Goal: Transaction & Acquisition: Purchase product/service

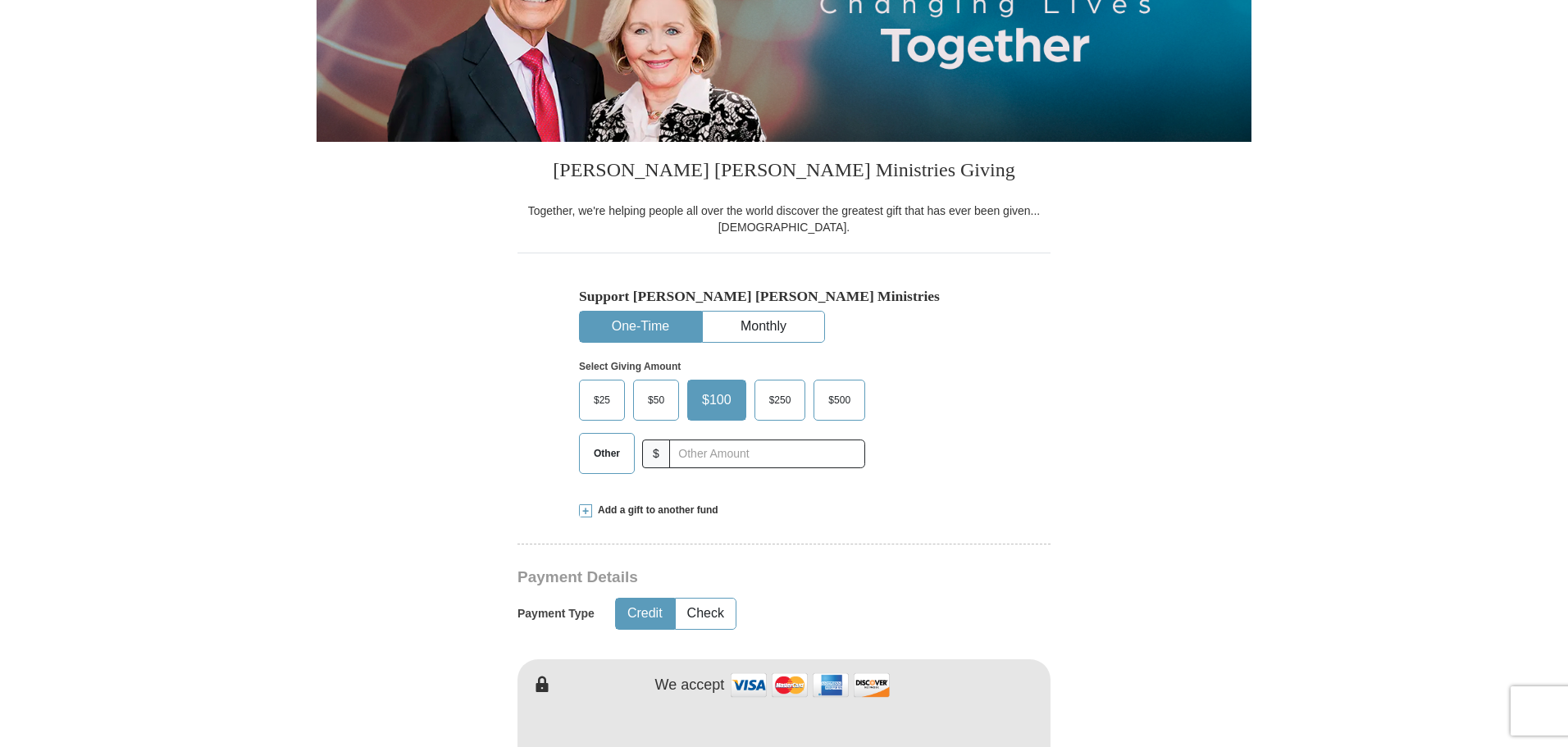
scroll to position [410, 0]
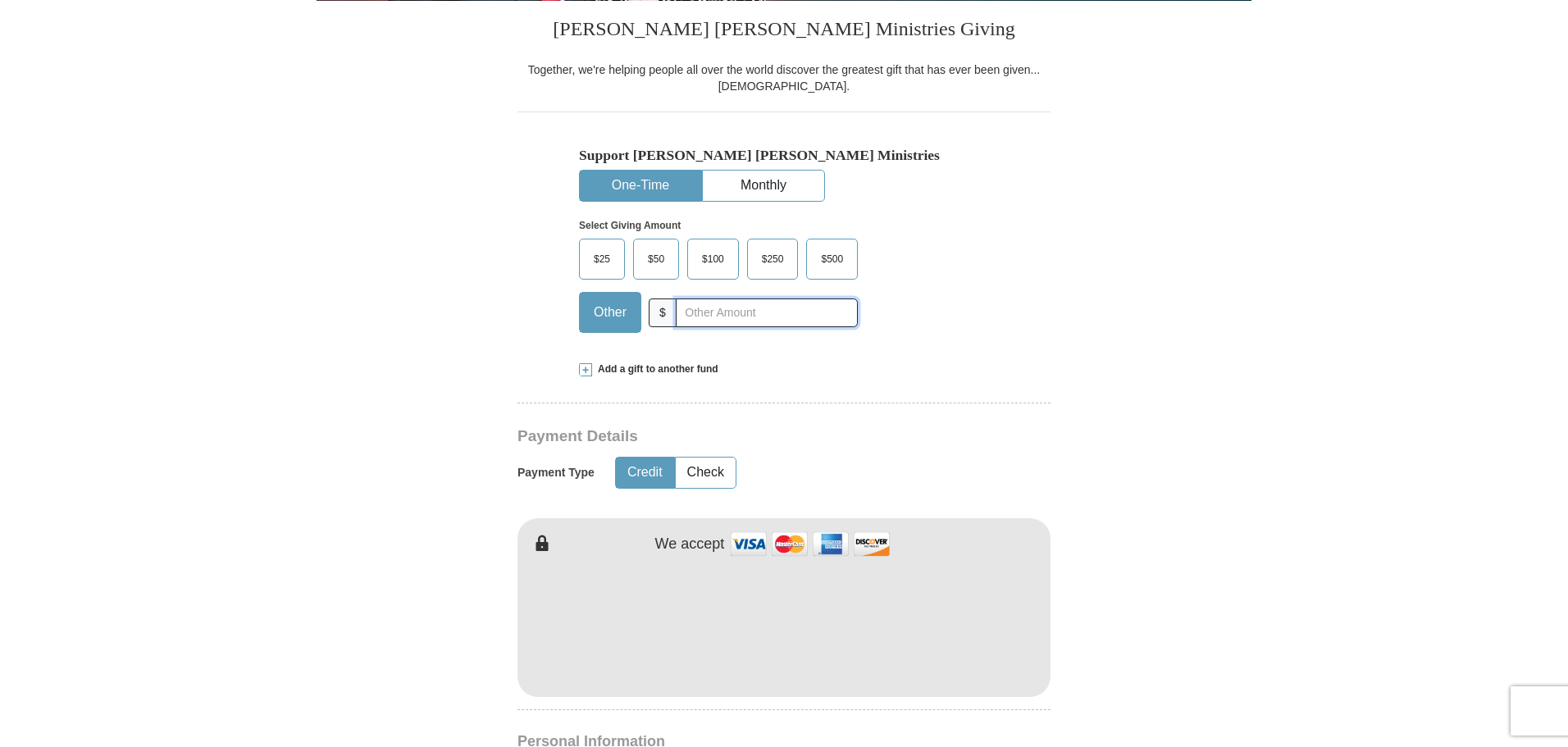
click at [707, 314] on input "text" at bounding box center [766, 312] width 182 height 28
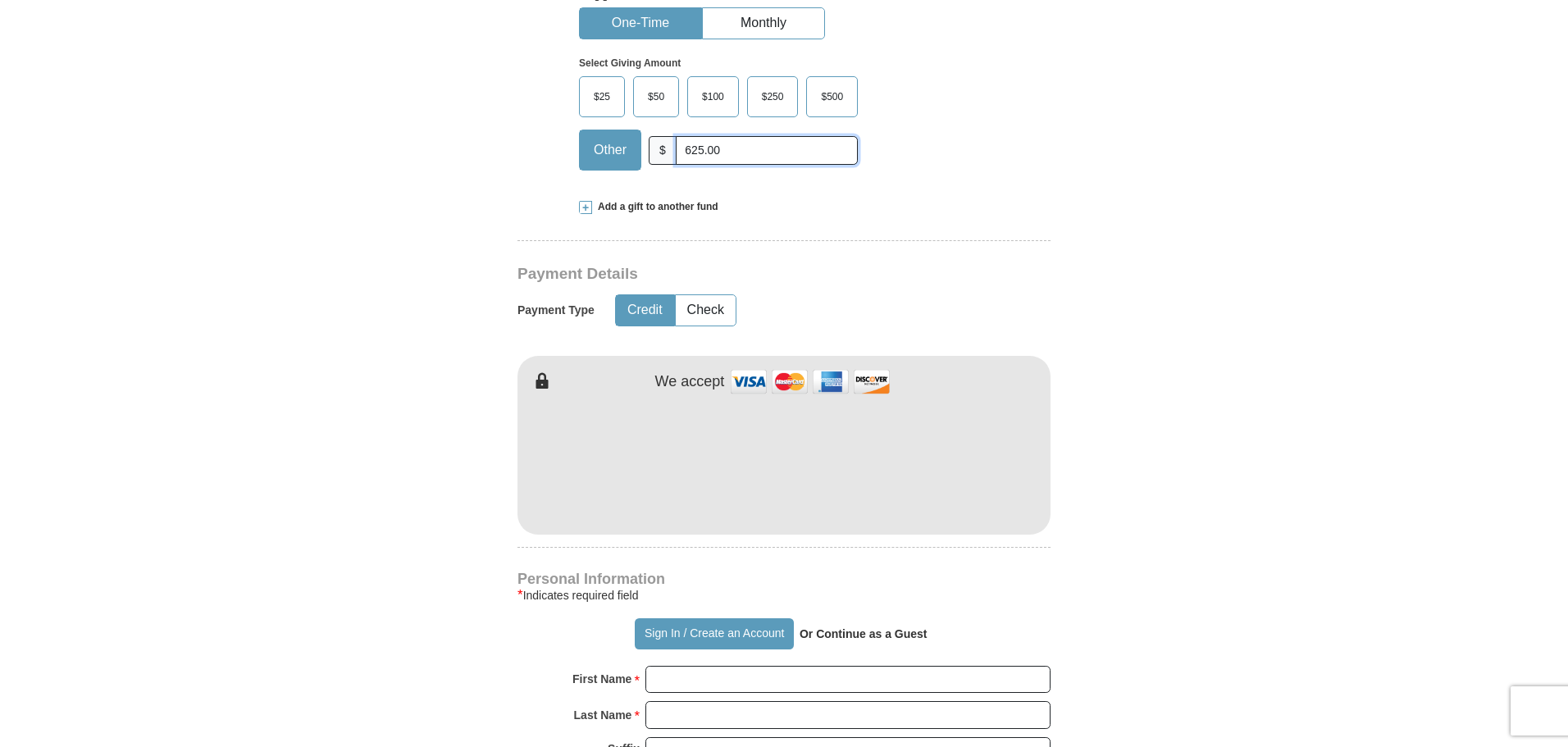
scroll to position [574, 0]
type input "625.00"
click at [700, 307] on button "Check" at bounding box center [705, 308] width 59 height 30
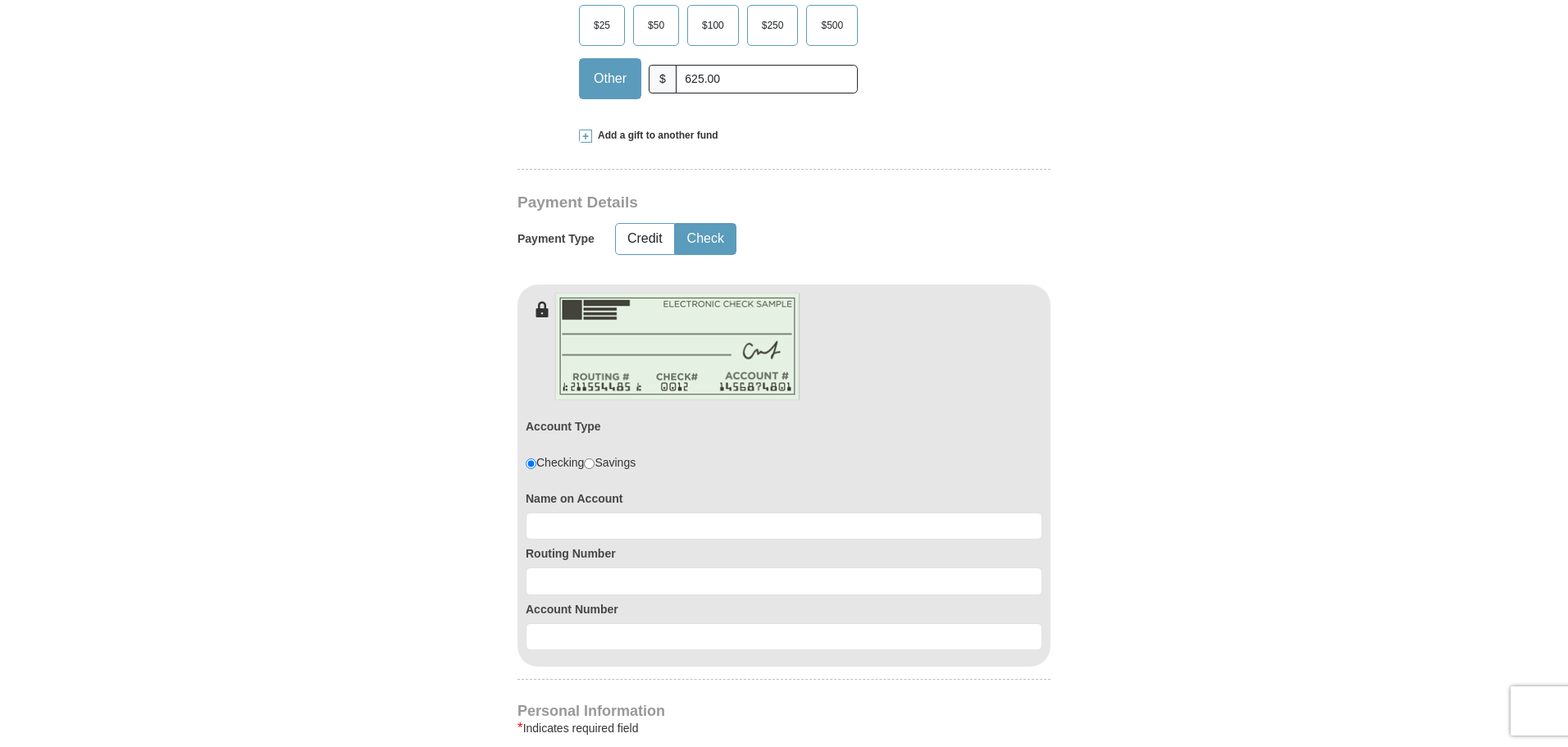
scroll to position [738, 0]
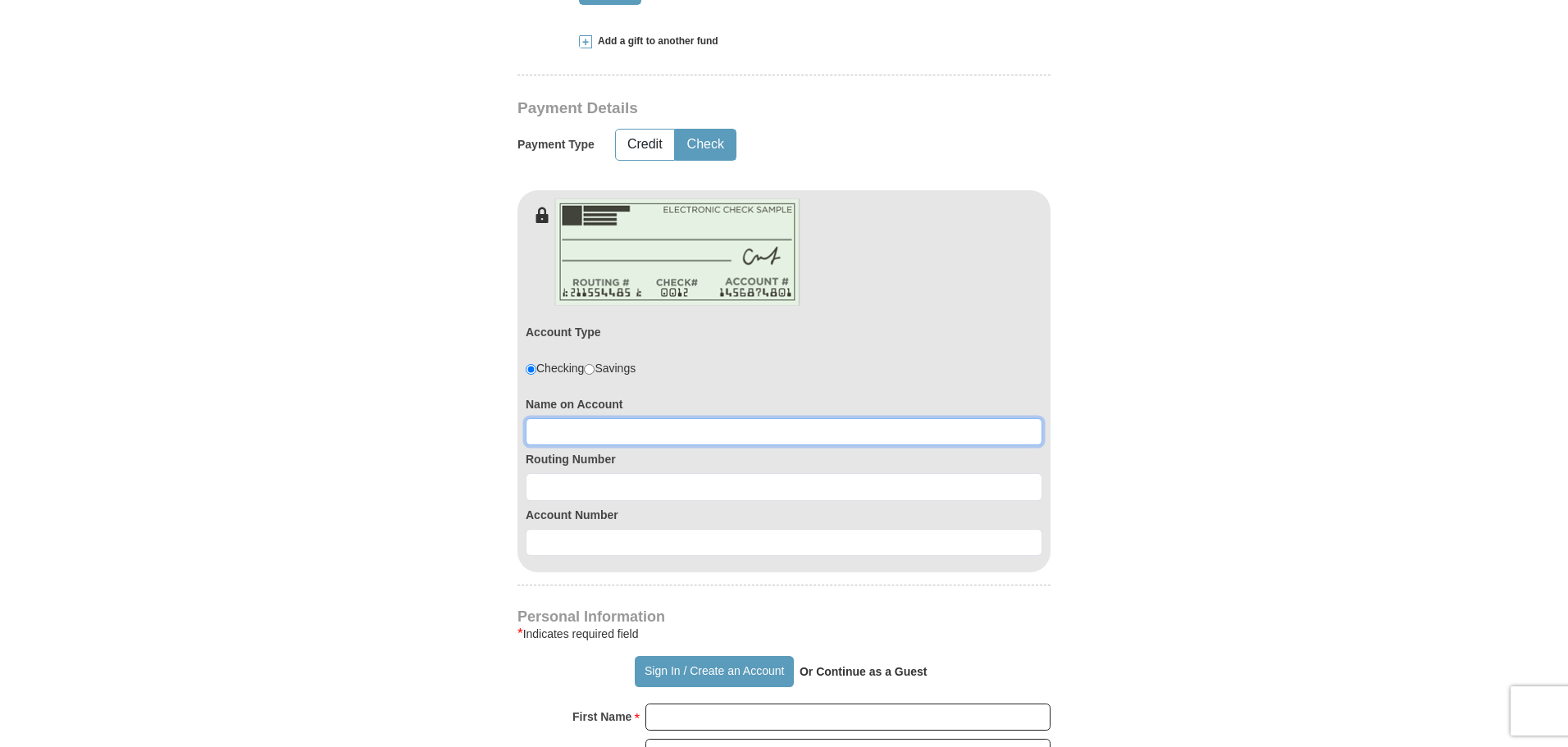
click at [570, 438] on input at bounding box center [784, 432] width 517 height 28
type input "s"
type input "[PERSON_NAME] & [PERSON_NAME]"
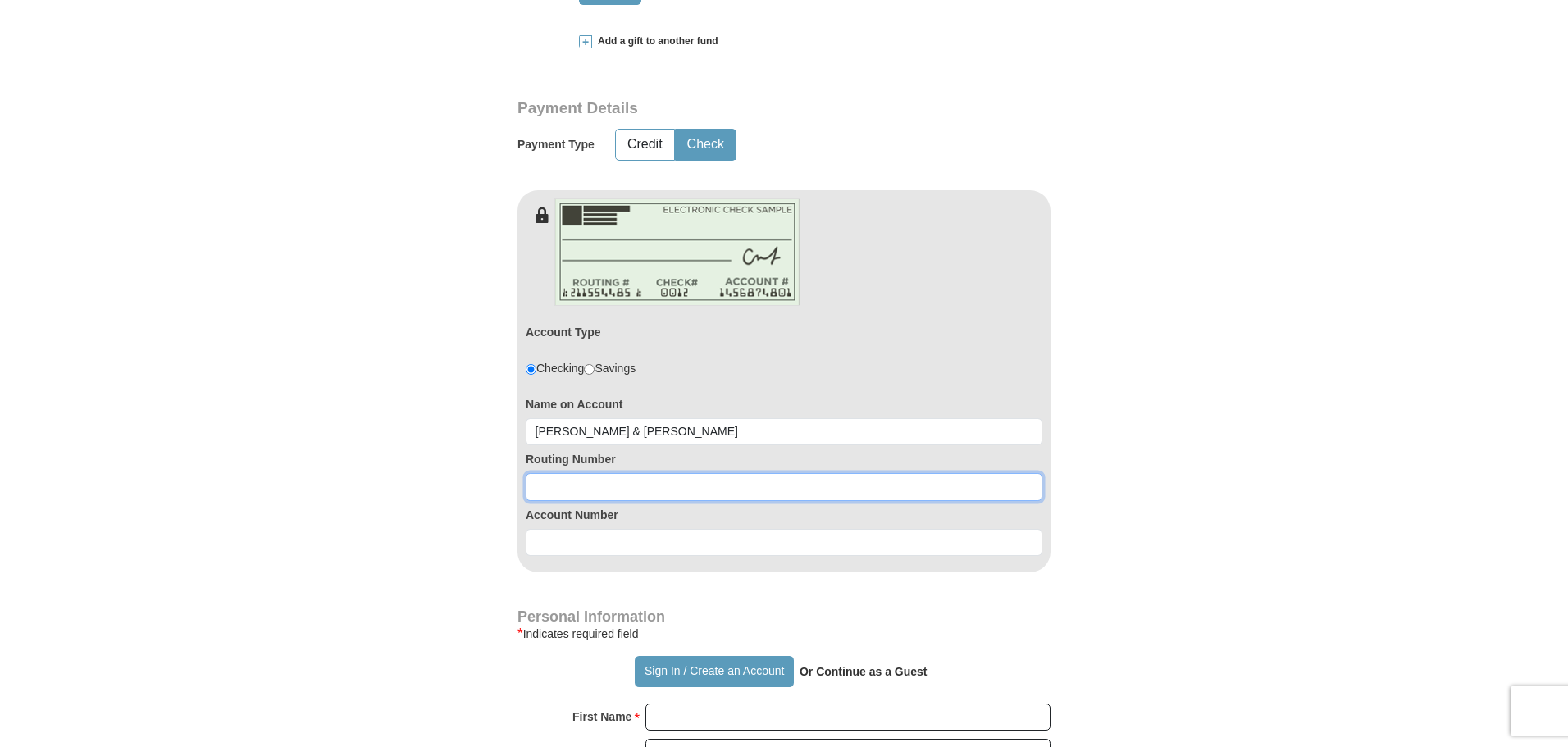
click at [583, 489] on input at bounding box center [784, 487] width 517 height 28
type input "311987809"
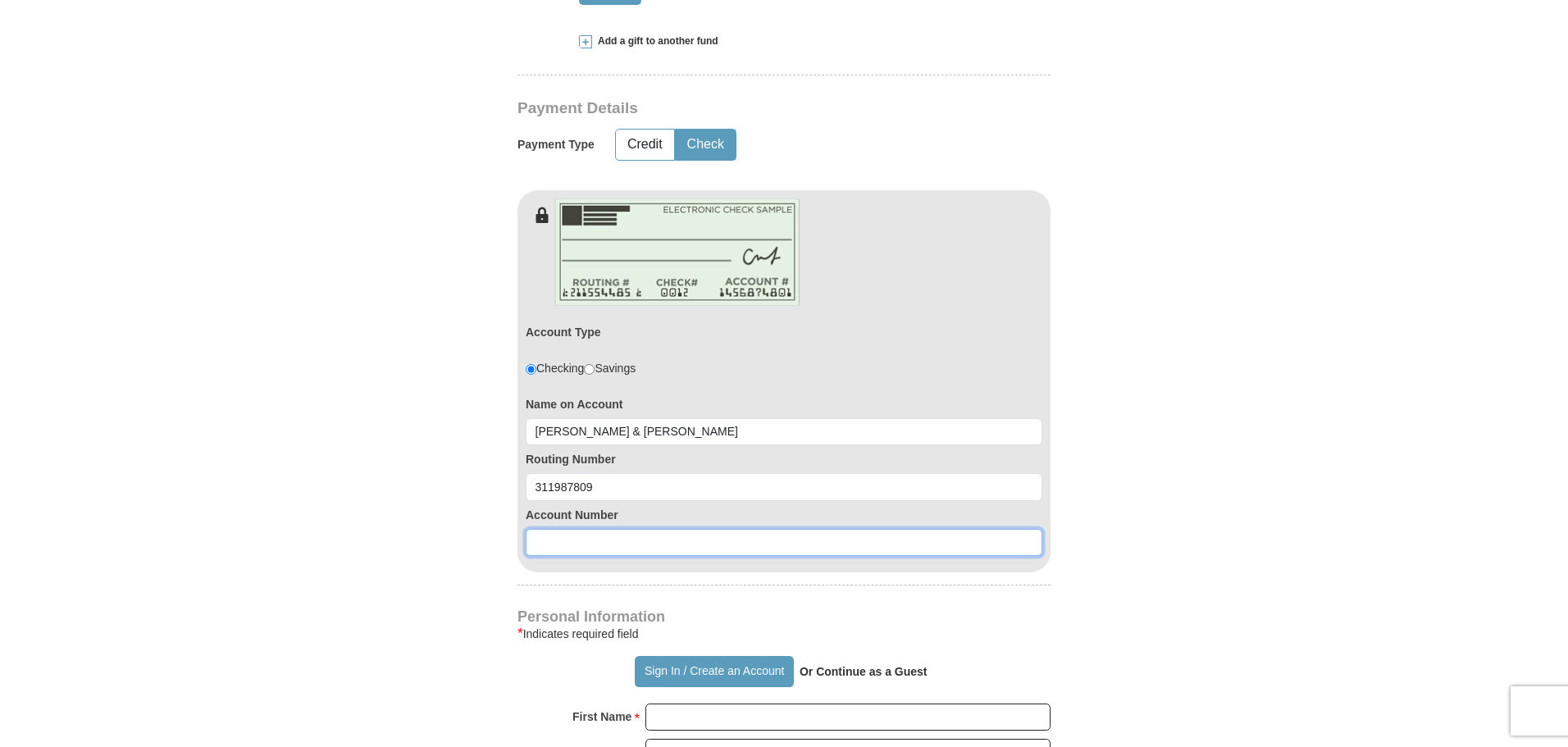
click at [549, 536] on input at bounding box center [784, 543] width 517 height 28
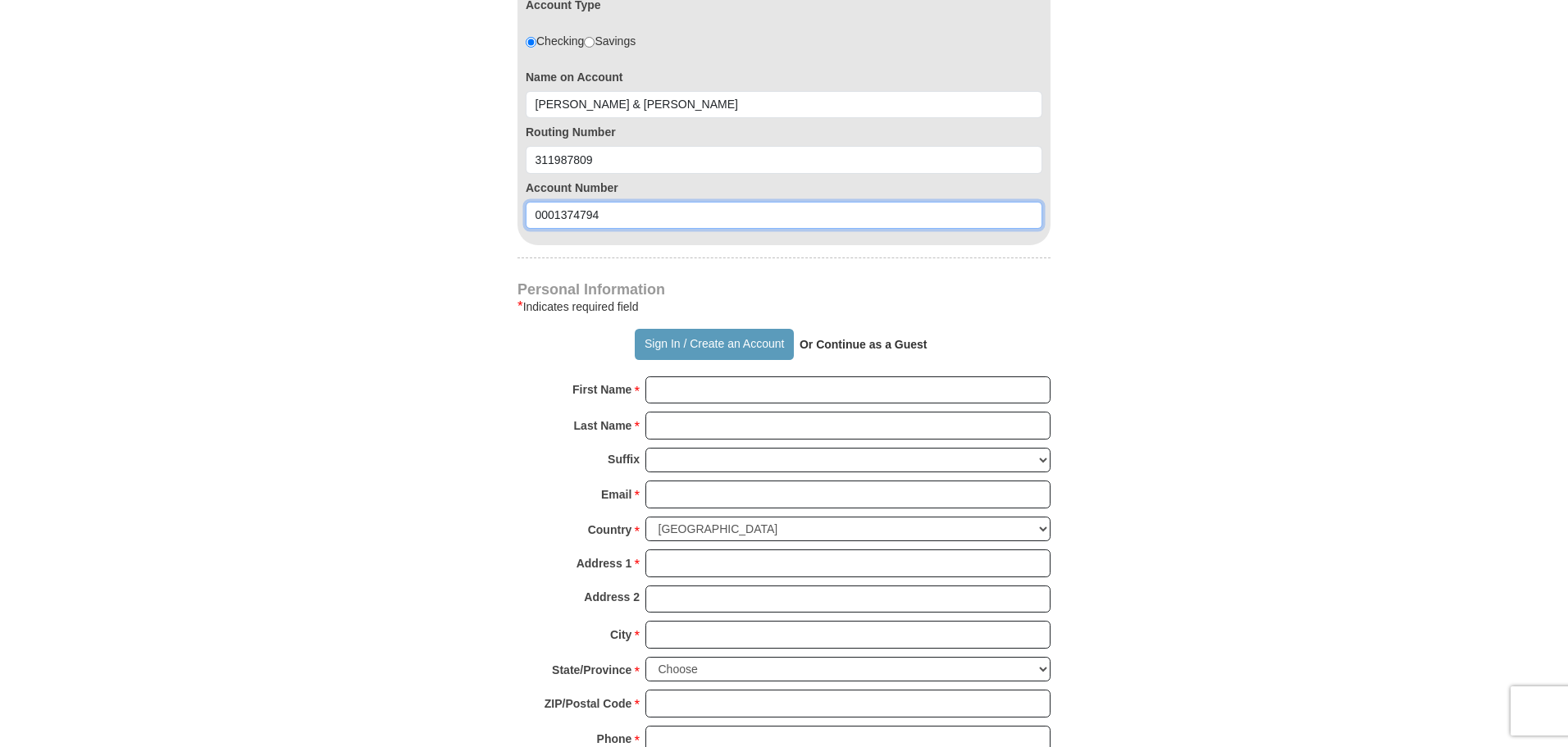
scroll to position [1066, 0]
type input "0001374794"
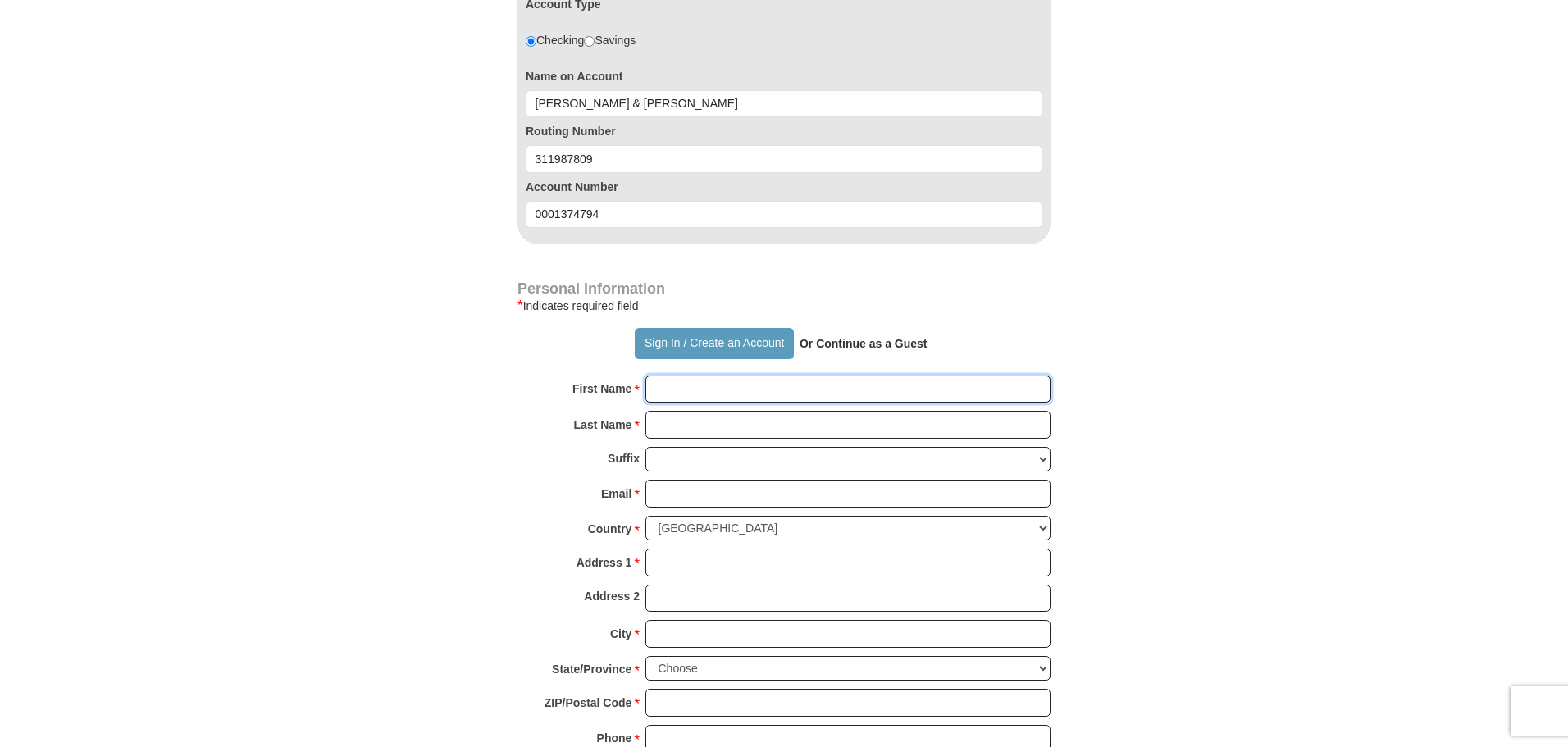
click at [689, 394] on input "First Name *" at bounding box center [848, 389] width 405 height 28
type input "[PERSON_NAME]"
type input "[EMAIL_ADDRESS][DOMAIN_NAME]"
type input "po box 1489"
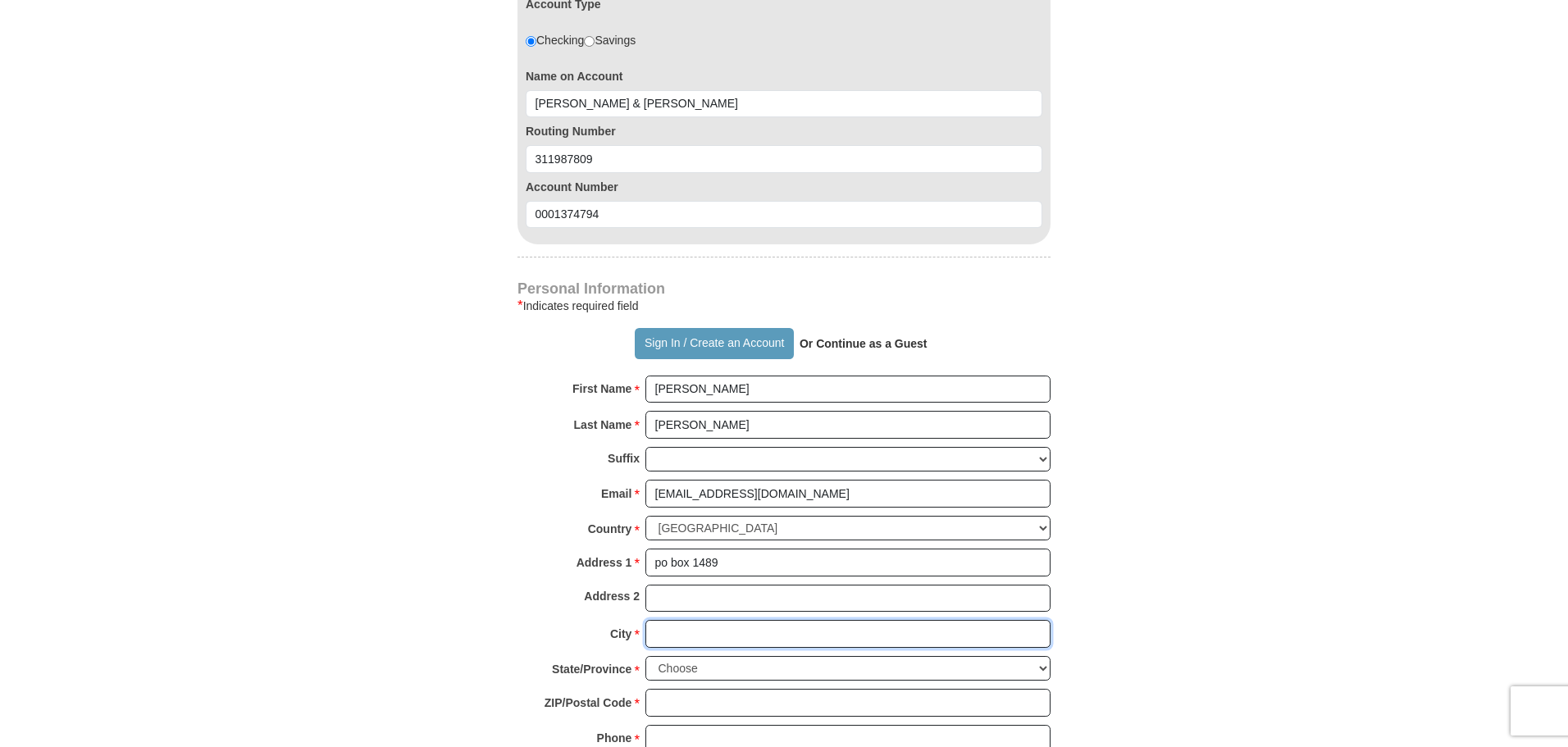
type input "Rockdale"
select select "[GEOGRAPHIC_DATA]"
type input "76567"
type input "2542289564"
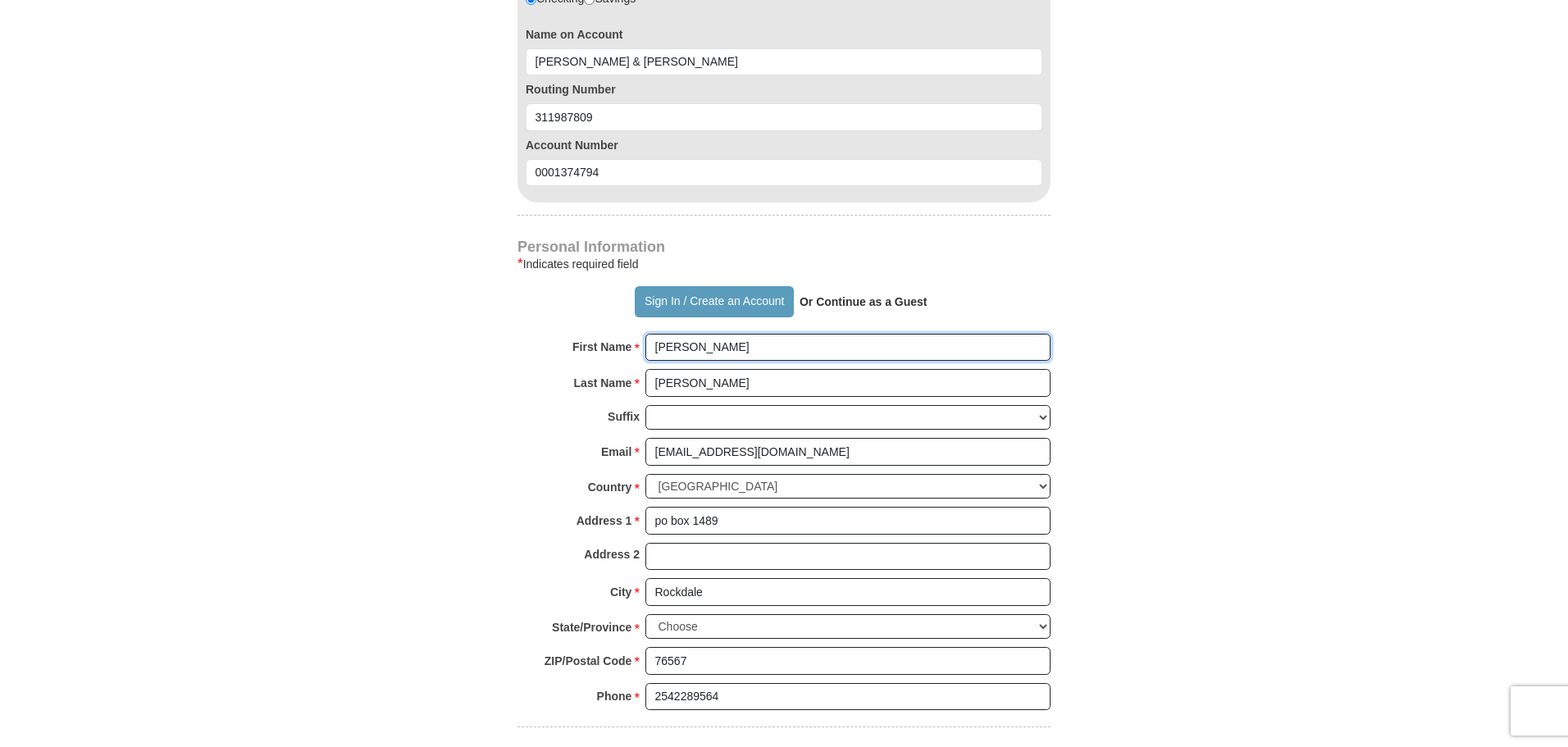
scroll to position [1148, 0]
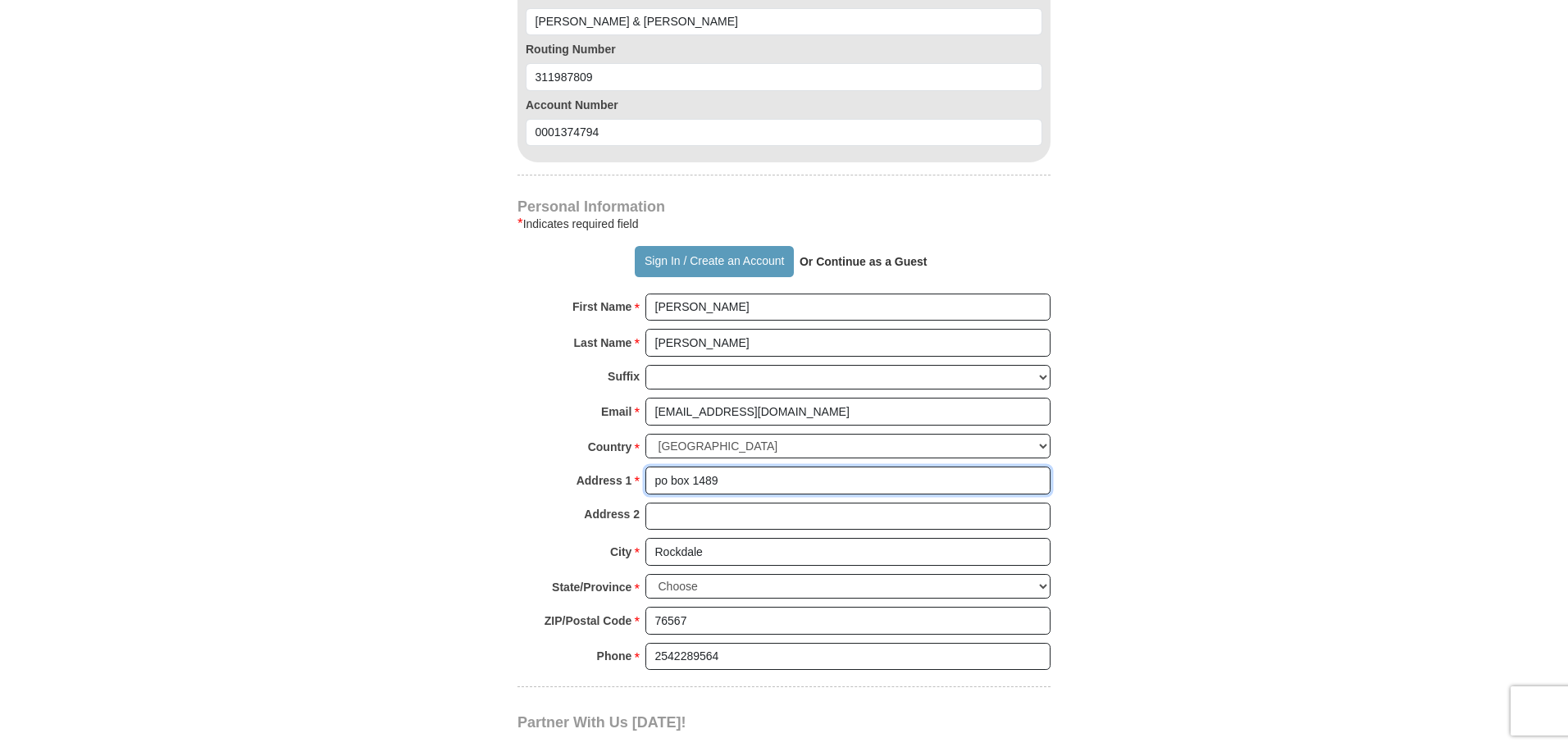
click at [741, 484] on input "po box 1489" at bounding box center [848, 480] width 405 height 28
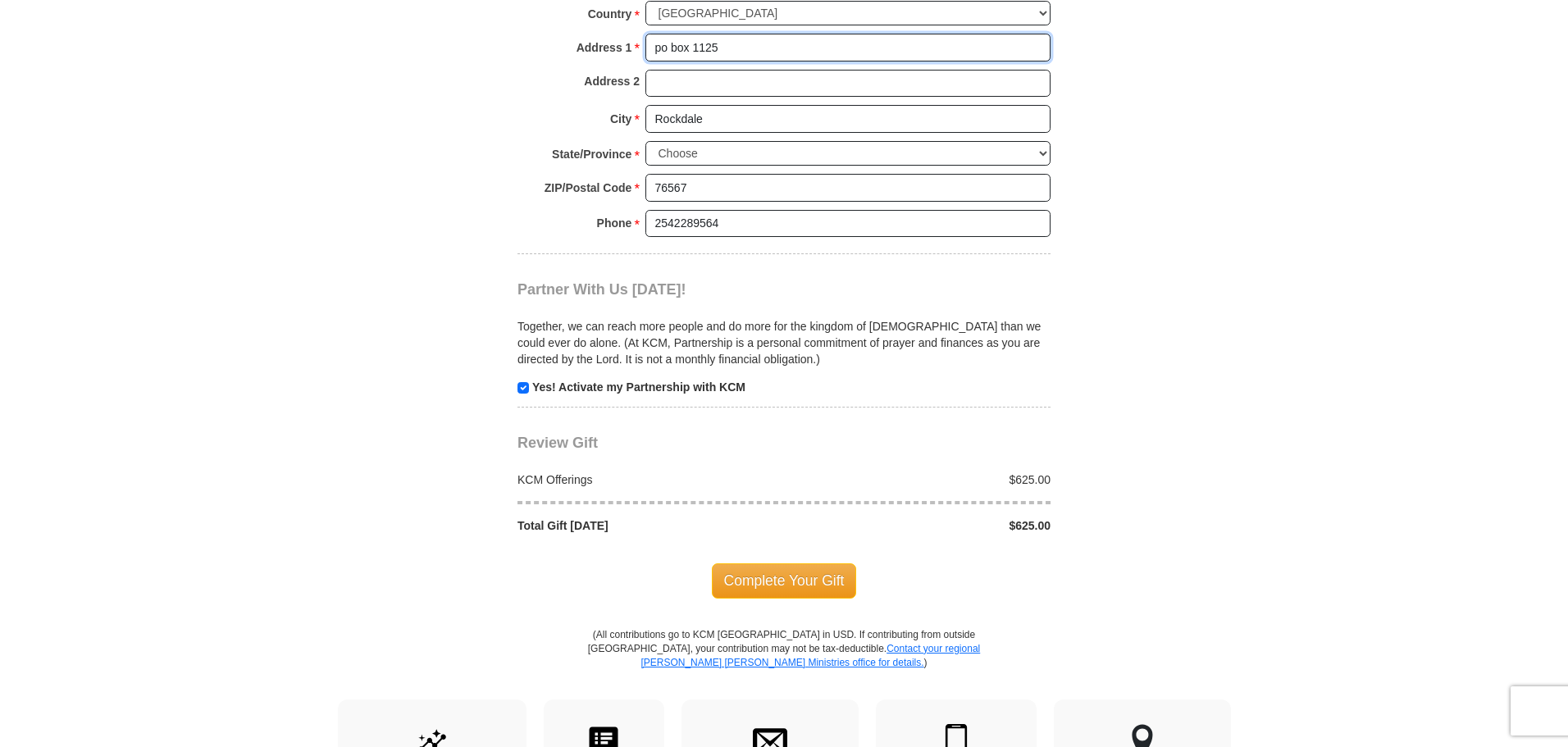
scroll to position [1640, 0]
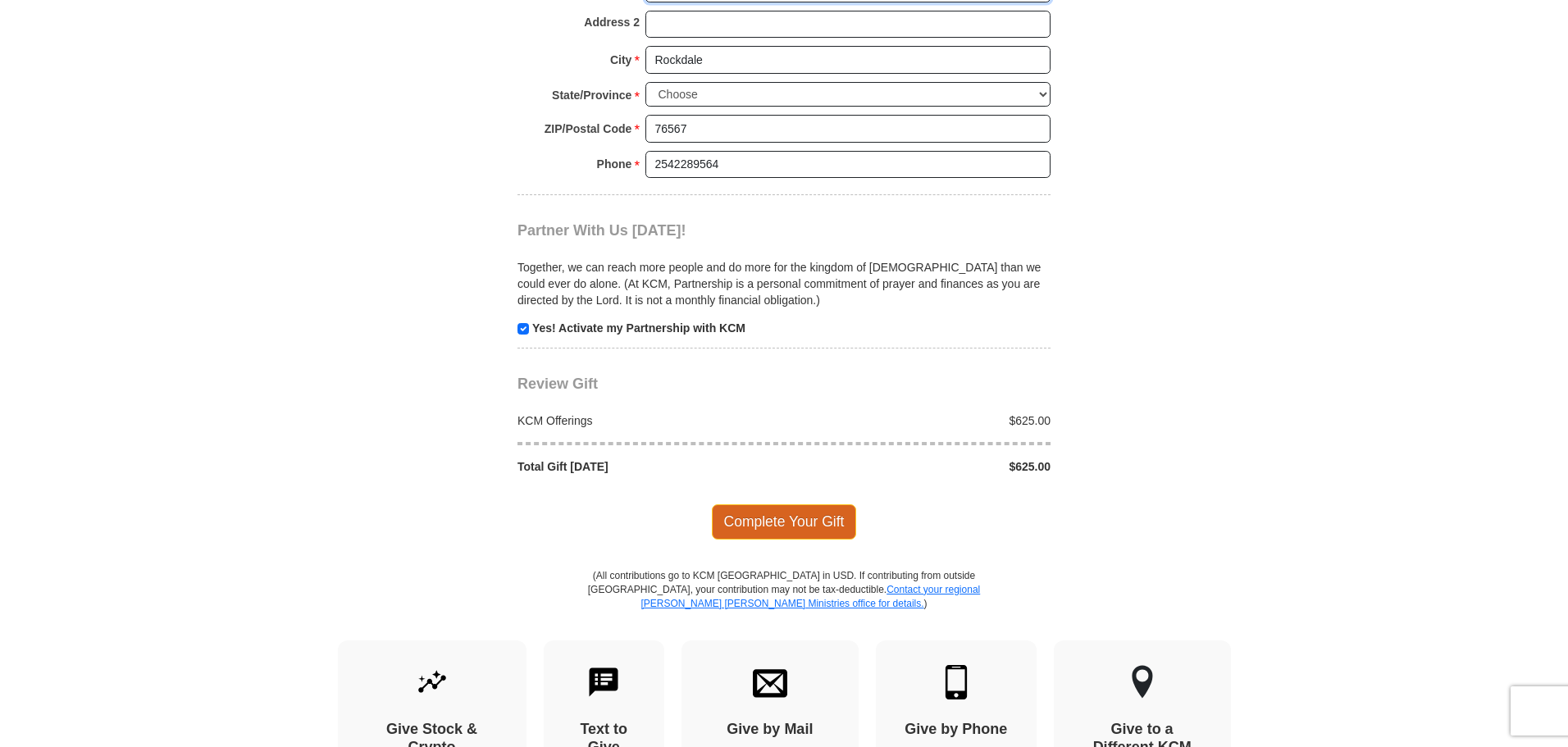
type input "po box 1125"
click at [773, 515] on span "Complete Your Gift" at bounding box center [784, 521] width 145 height 34
